Goal: Task Accomplishment & Management: Complete application form

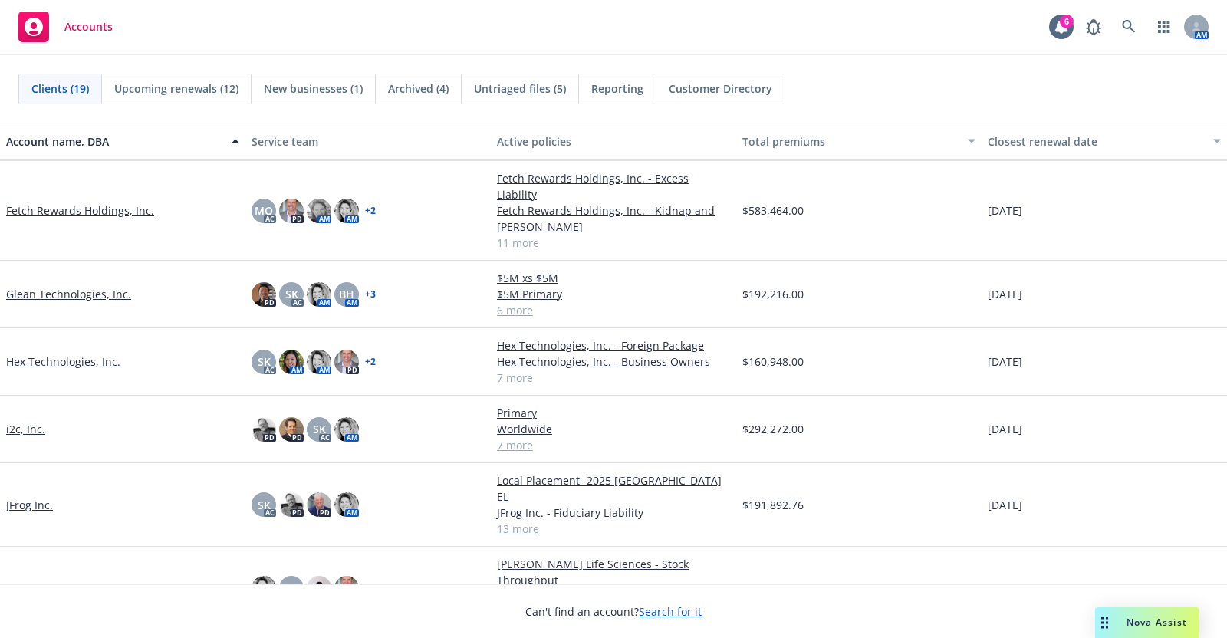
scroll to position [283, 0]
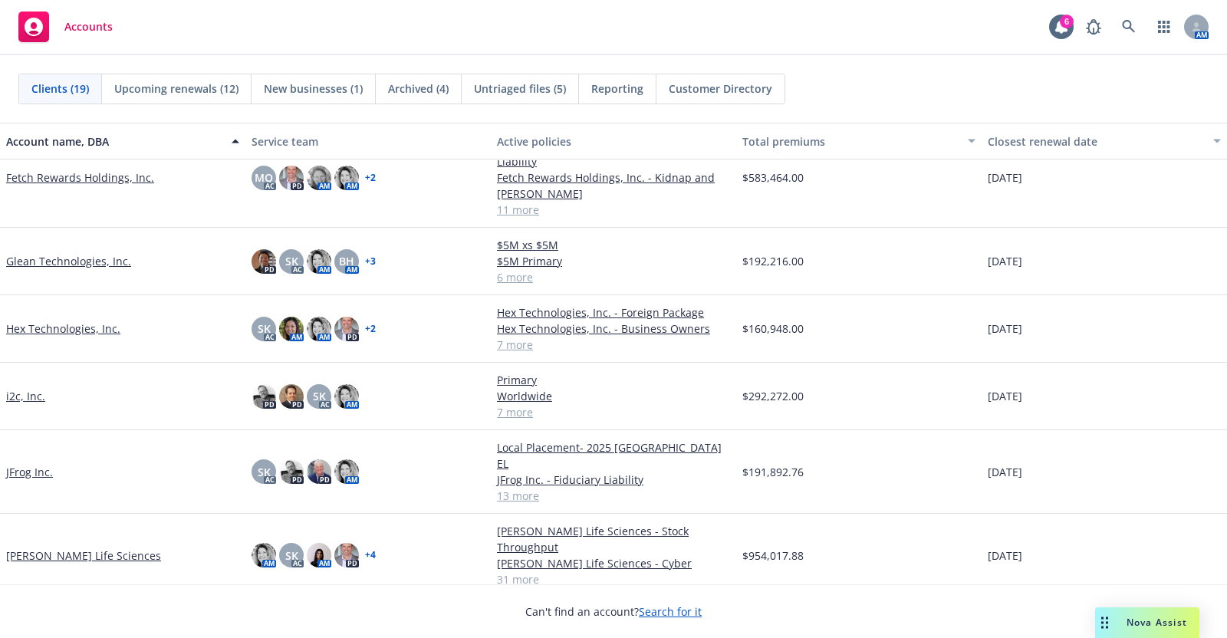
click at [31, 388] on link "i2c, Inc." at bounding box center [25, 396] width 39 height 16
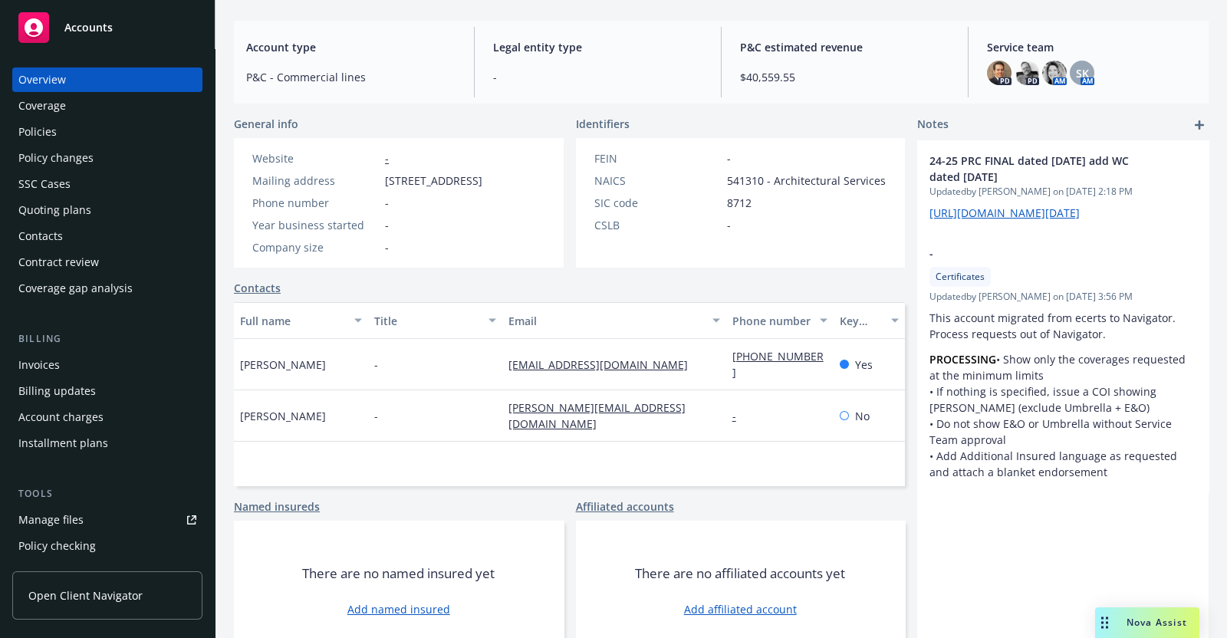
scroll to position [176, 0]
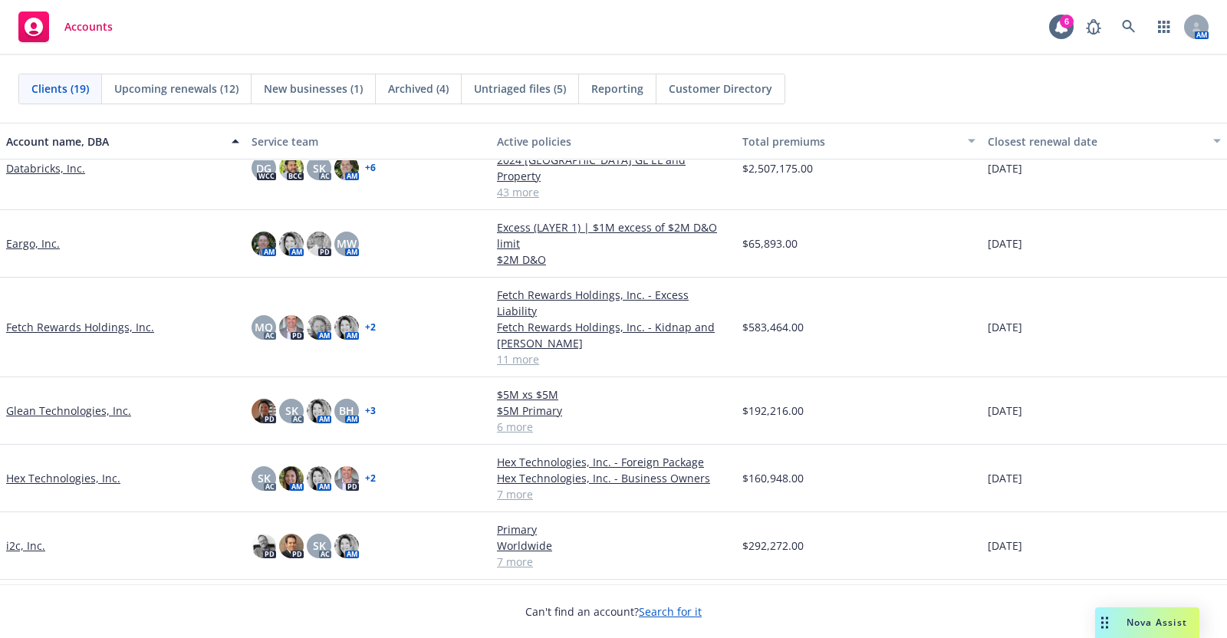
scroll to position [82, 0]
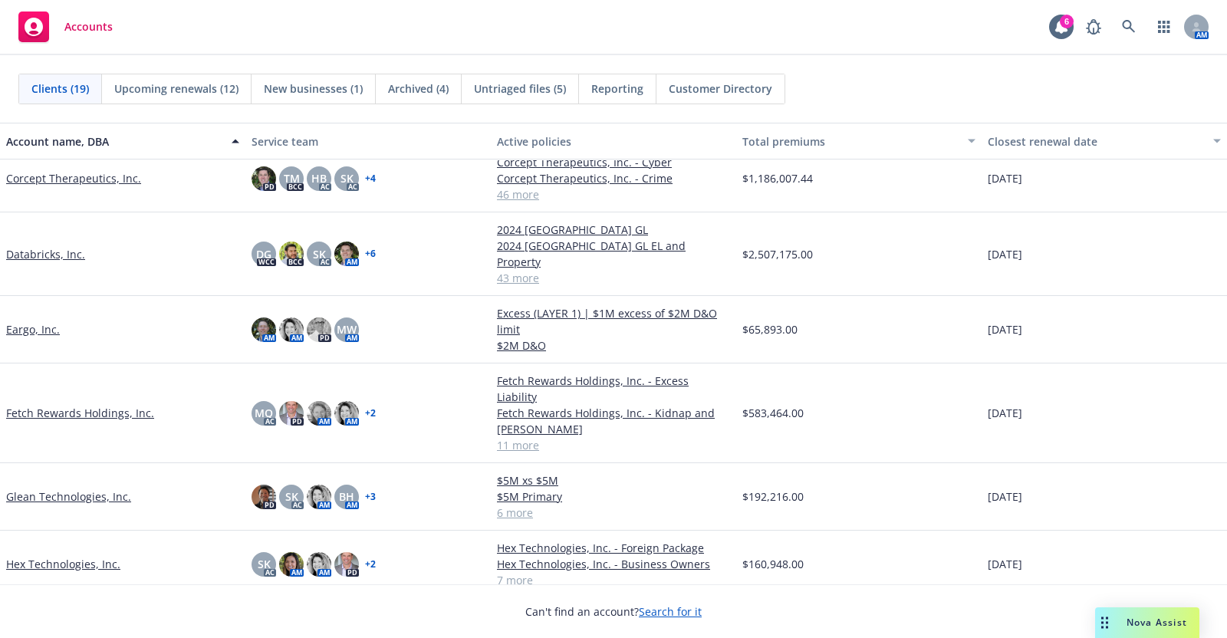
click at [53, 246] on link "Databricks, Inc." at bounding box center [45, 254] width 79 height 16
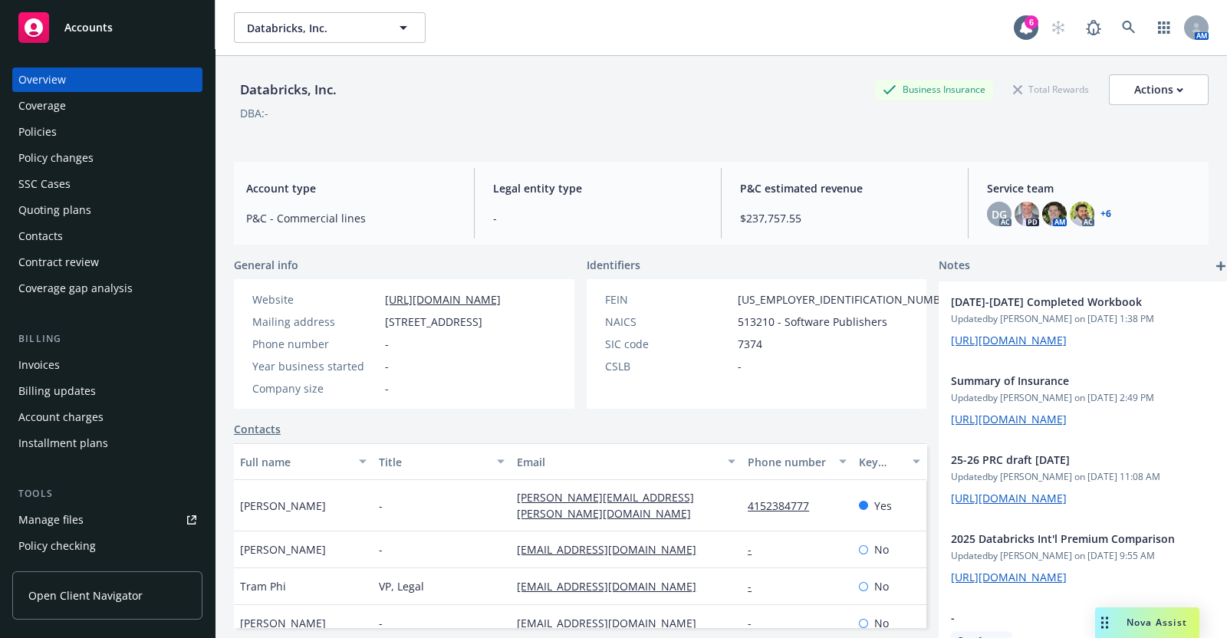
click at [64, 203] on div "Quoting plans" at bounding box center [54, 210] width 73 height 25
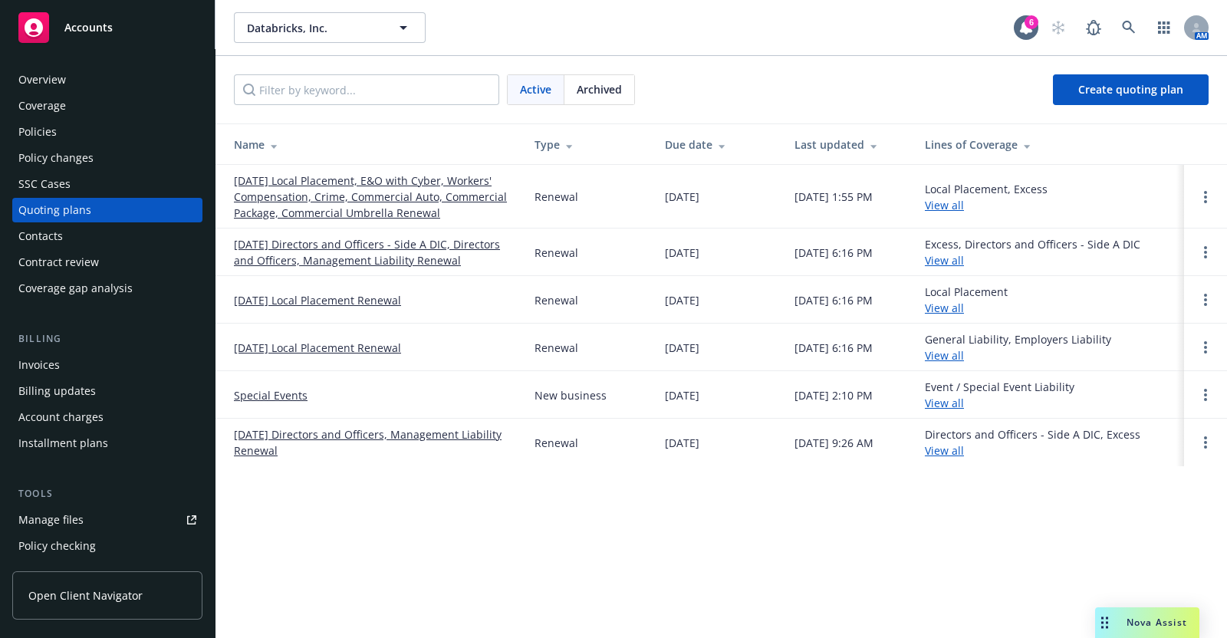
click at [341, 179] on link "[DATE] Local Placement, E&O with Cyber, Workers' Compensation, Crime, Commercia…" at bounding box center [372, 197] width 276 height 48
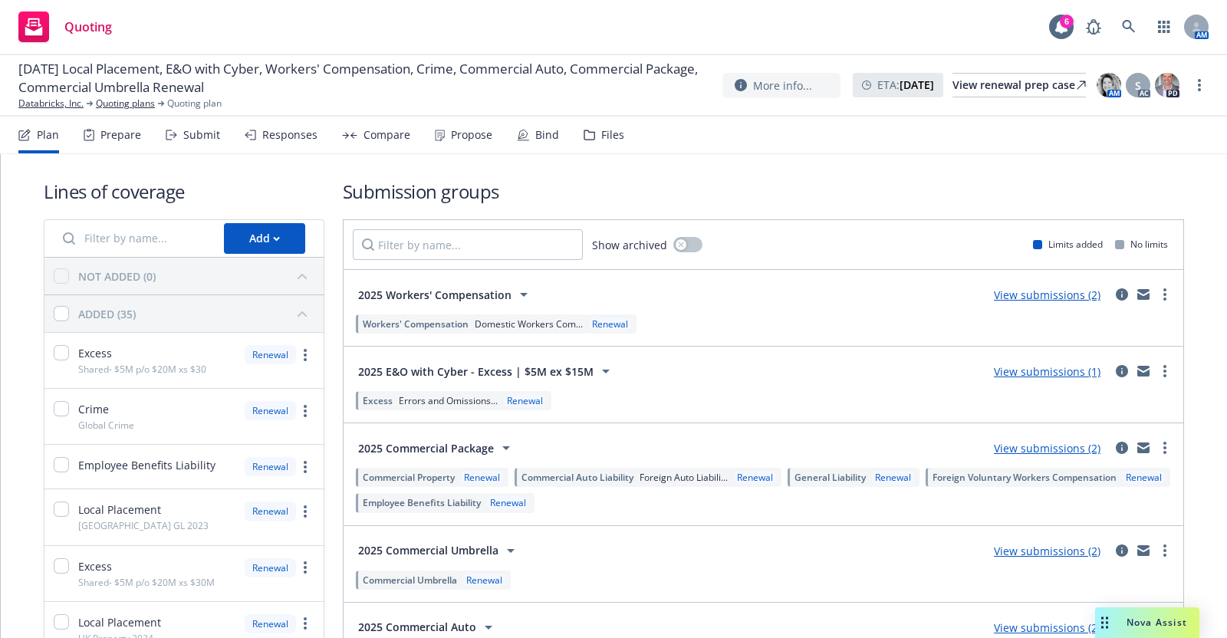
click at [199, 132] on div "Submit" at bounding box center [201, 135] width 37 height 12
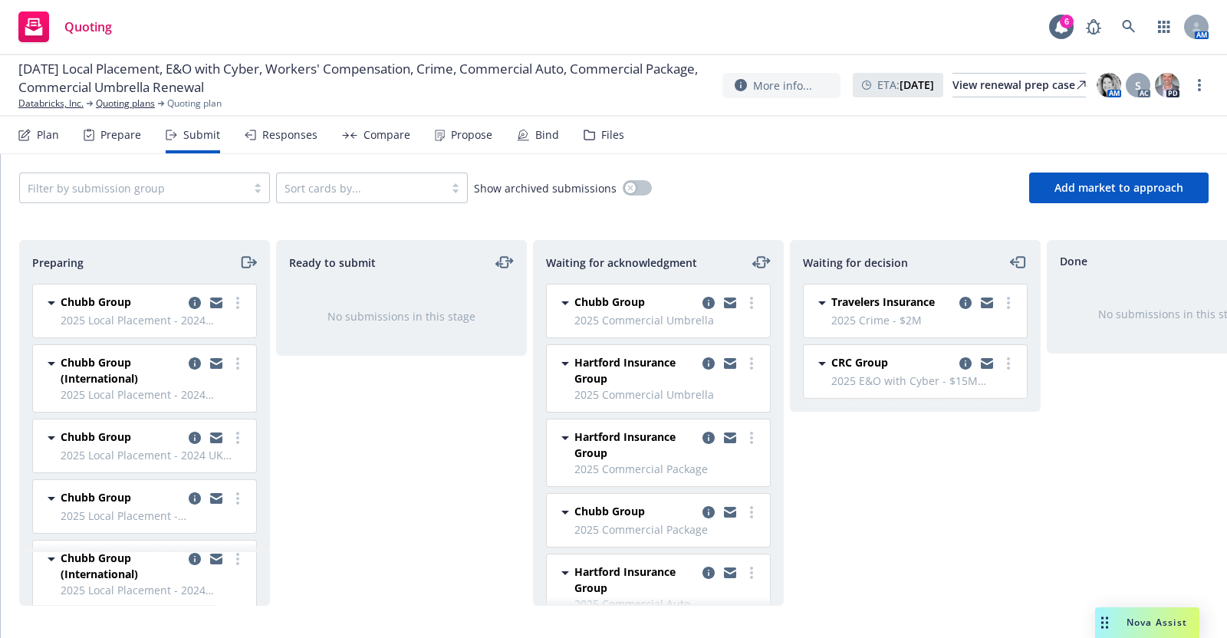
click at [860, 301] on span "Travelers Insurance" at bounding box center [883, 302] width 104 height 16
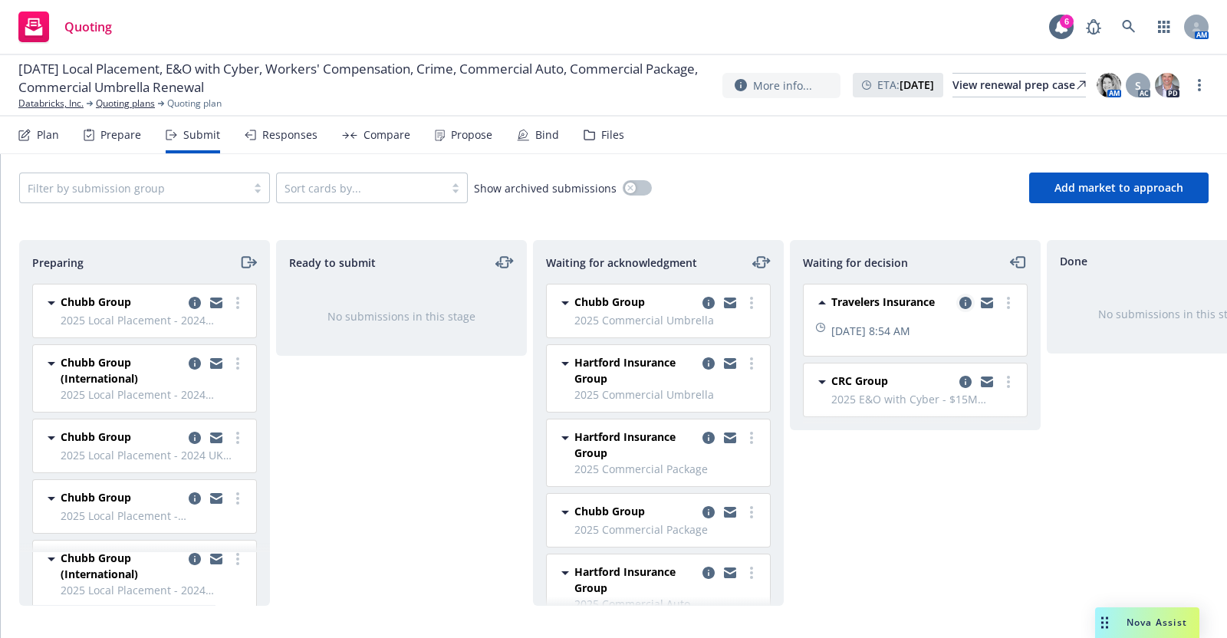
click at [964, 297] on icon "copy logging email" at bounding box center [966, 303] width 12 height 12
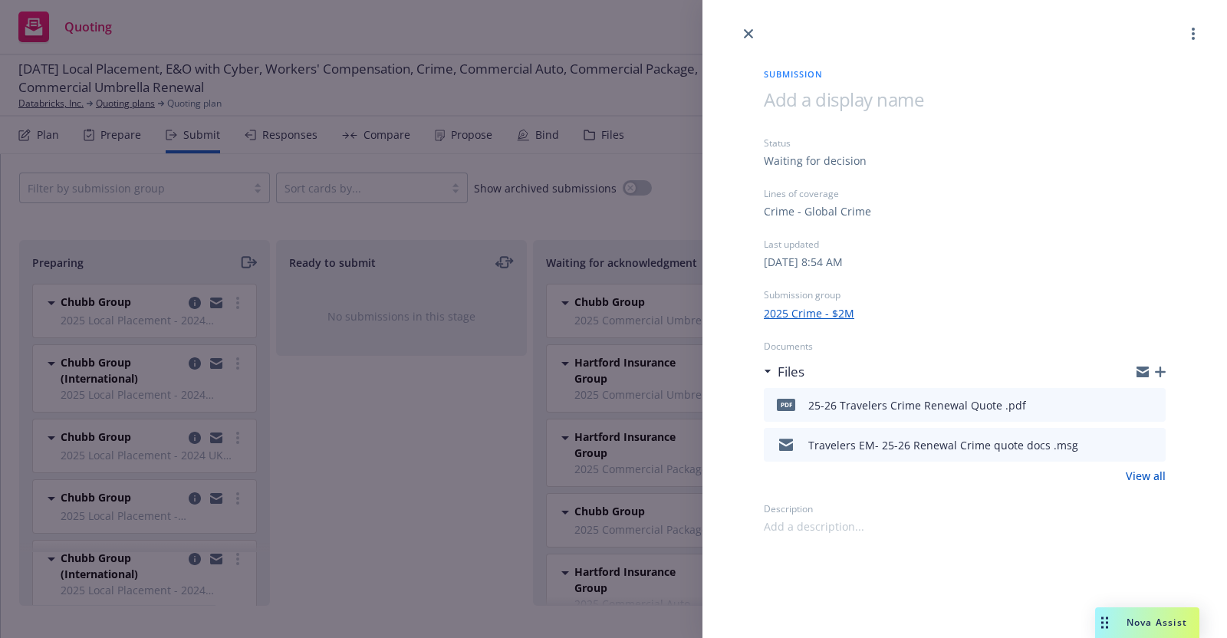
click at [817, 312] on link "2025 Crime - $2M" at bounding box center [809, 313] width 91 height 16
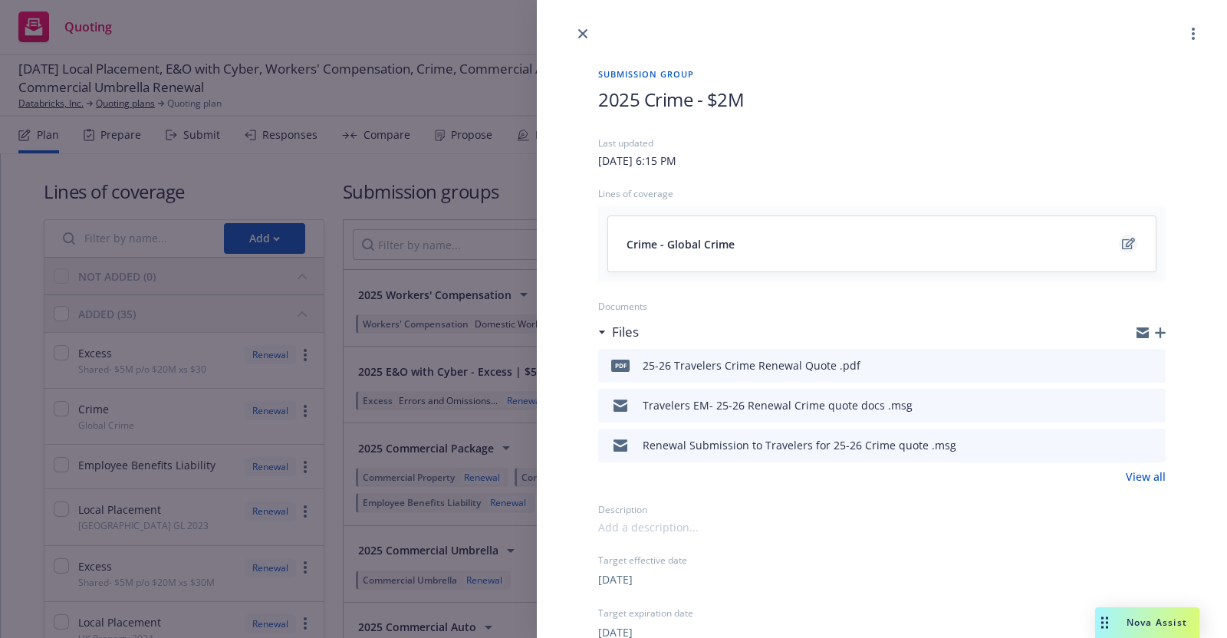
click at [1122, 243] on icon "edit" at bounding box center [1128, 244] width 13 height 12
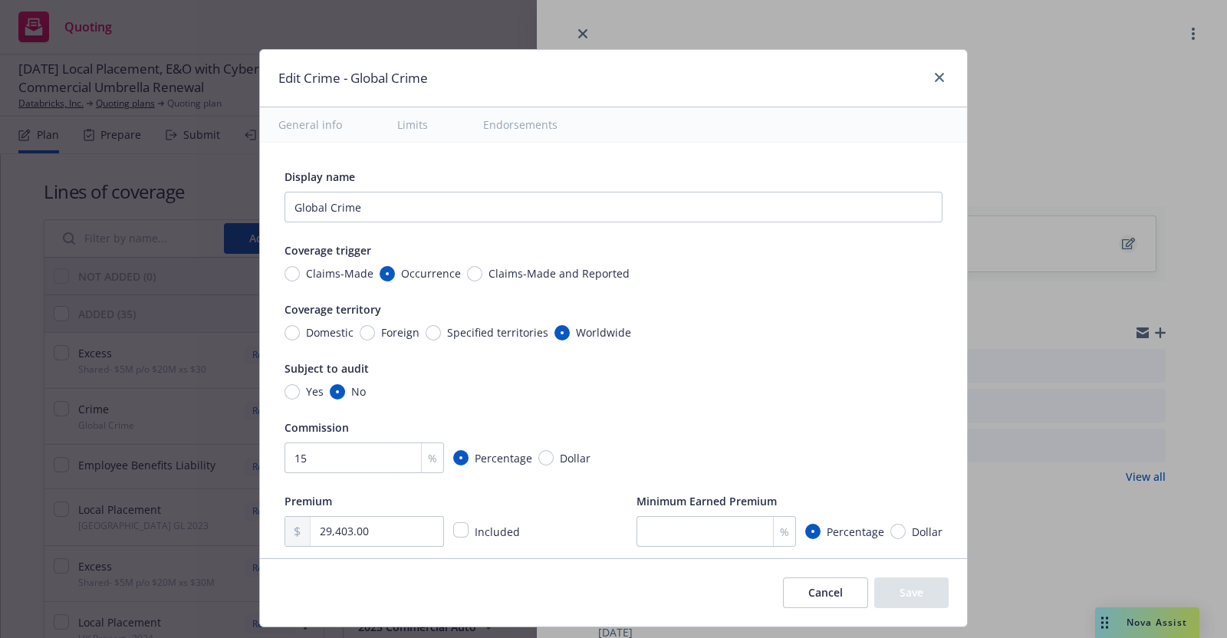
type textarea "x"
click at [938, 75] on icon "close" at bounding box center [939, 77] width 9 height 9
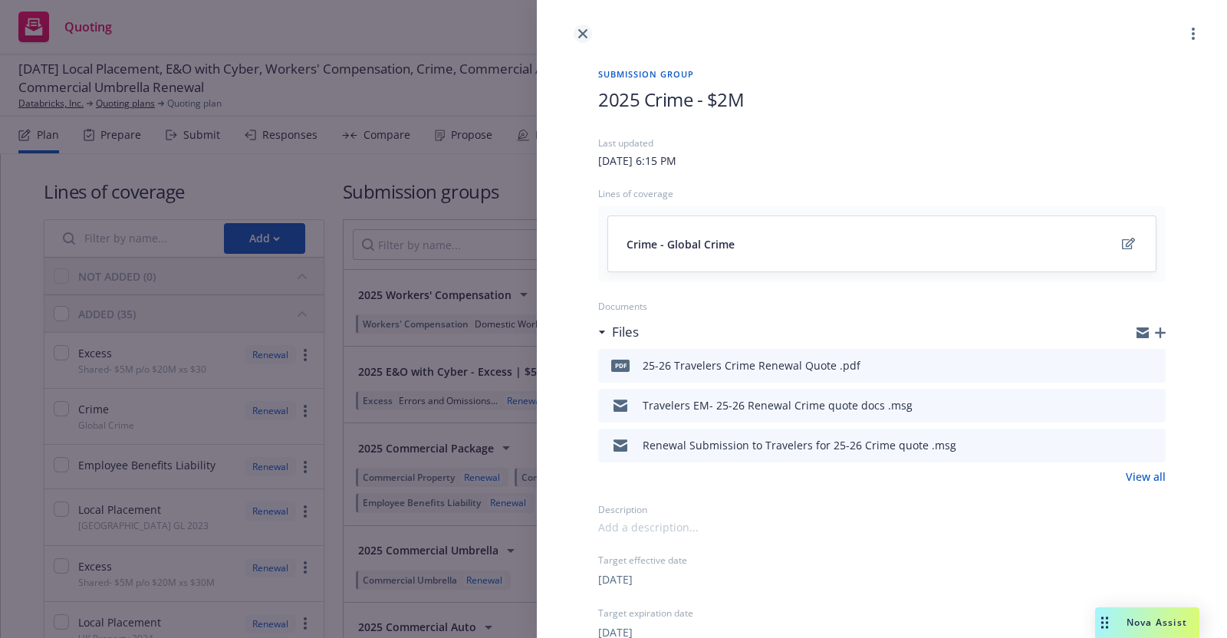
click at [586, 35] on icon "close" at bounding box center [582, 33] width 9 height 9
